Goal: Find specific page/section: Find specific page/section

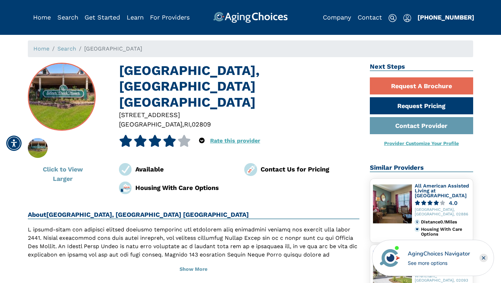
click at [62, 96] on img at bounding box center [62, 96] width 67 height 67
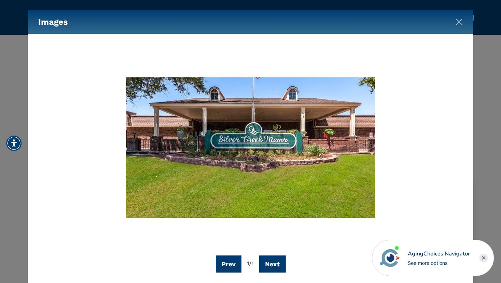
click at [459, 22] on img "Close" at bounding box center [459, 21] width 7 height 7
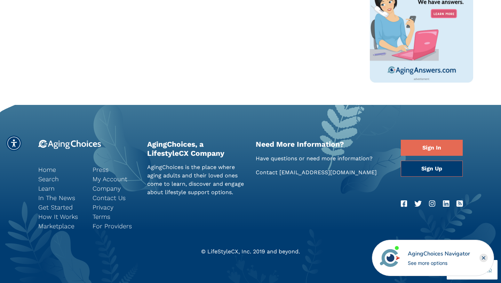
scroll to position [419, 0]
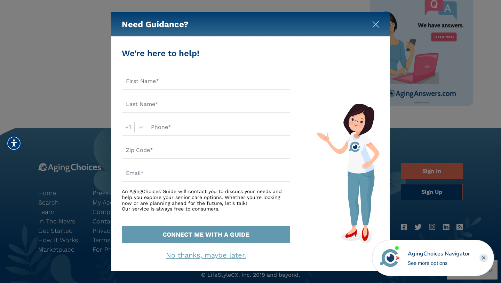
click at [374, 23] on img "Close" at bounding box center [375, 24] width 7 height 7
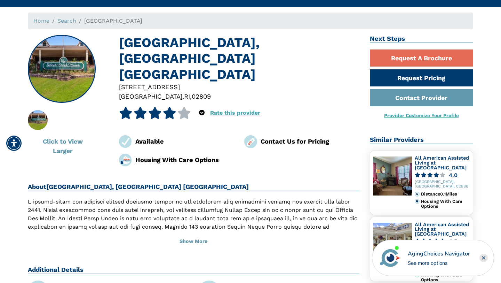
scroll to position [0, 0]
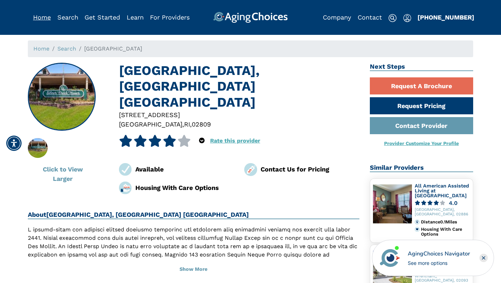
click at [42, 18] on link "Home" at bounding box center [42, 17] width 18 height 7
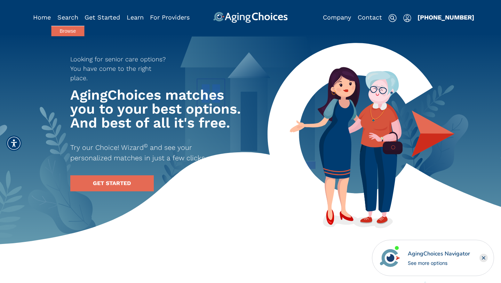
click at [68, 29] on link "Browse" at bounding box center [67, 31] width 33 height 10
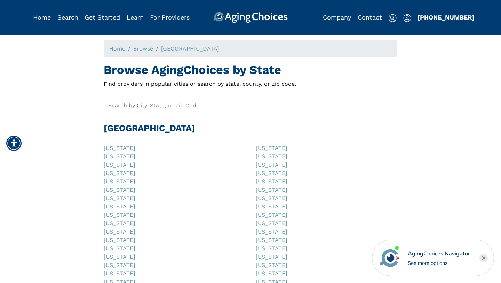
click at [100, 17] on link "Get Started" at bounding box center [102, 17] width 35 height 7
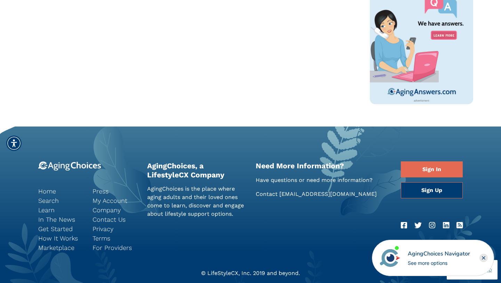
scroll to position [450, 0]
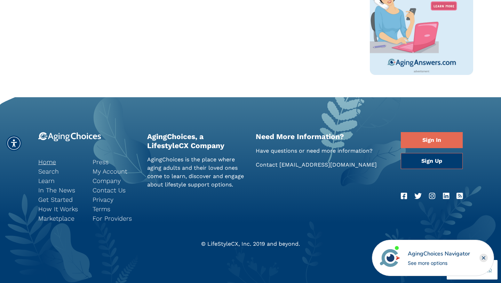
click at [47, 162] on link "Home" at bounding box center [60, 161] width 44 height 9
